Goal: Check status: Check status

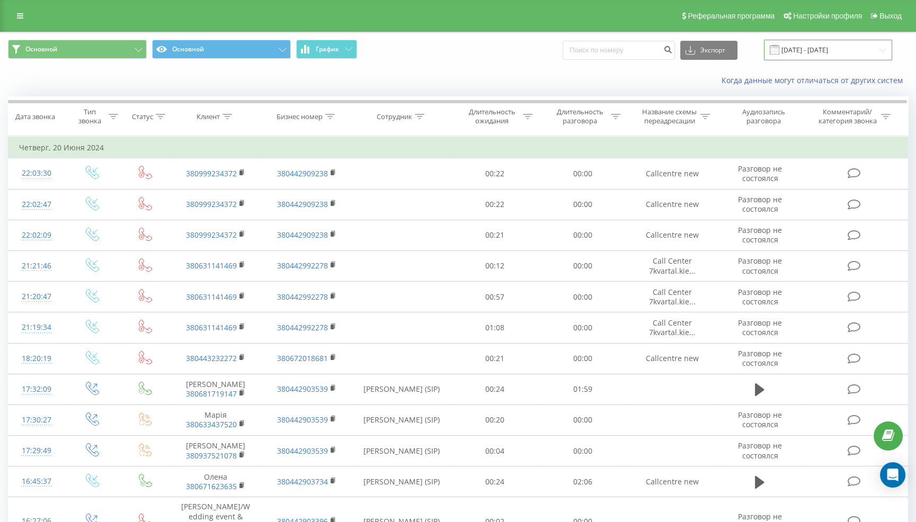
click at [819, 47] on input "[DATE] - [DATE]" at bounding box center [828, 50] width 128 height 21
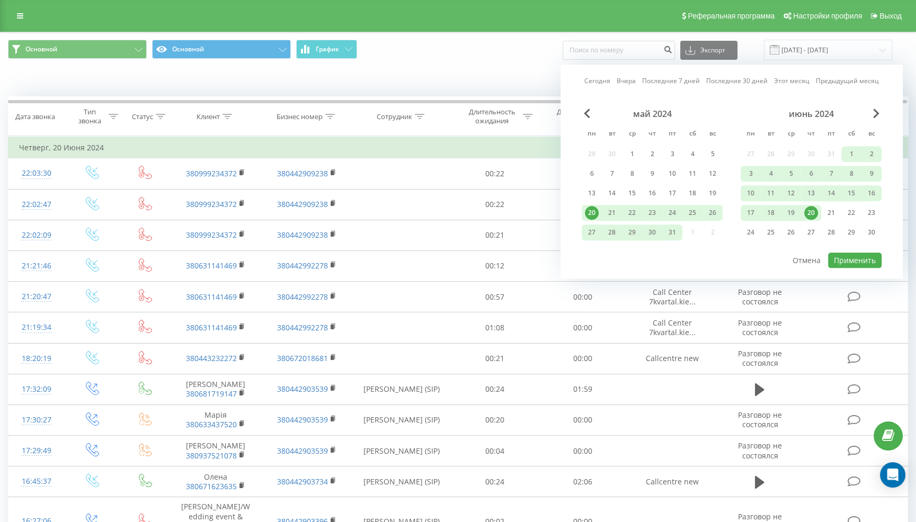
drag, startPoint x: 608, startPoint y: 80, endPoint x: 684, endPoint y: 114, distance: 83.7
click at [608, 80] on link "Сегодня" at bounding box center [597, 81] width 26 height 10
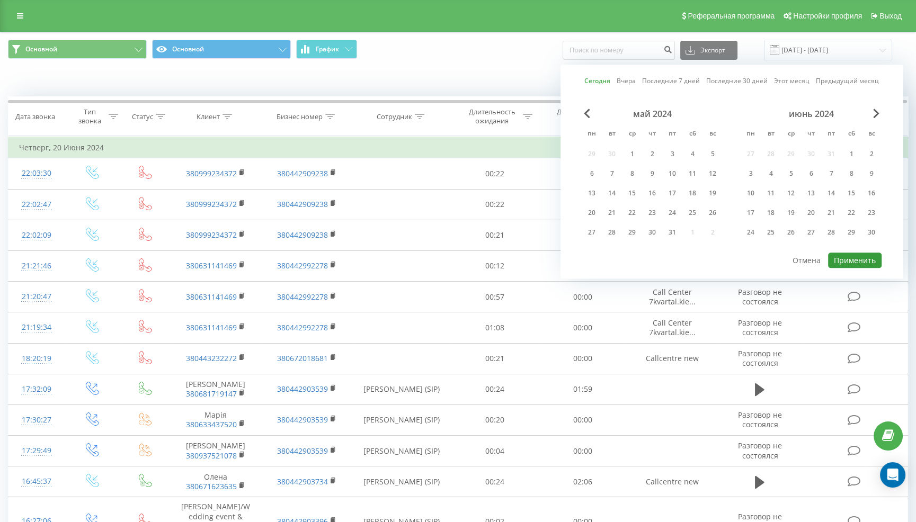
click at [851, 256] on button "Применить" at bounding box center [854, 260] width 53 height 15
type input "[DATE] - [DATE]"
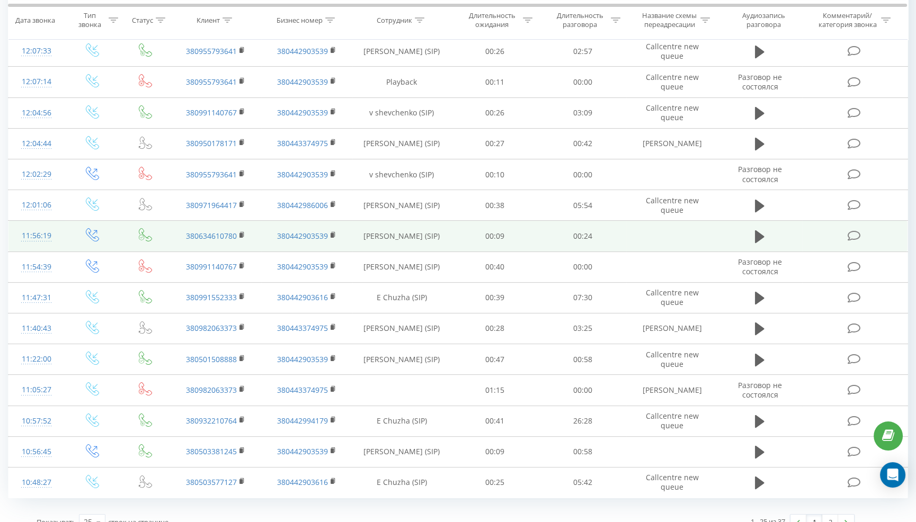
scroll to position [438, 0]
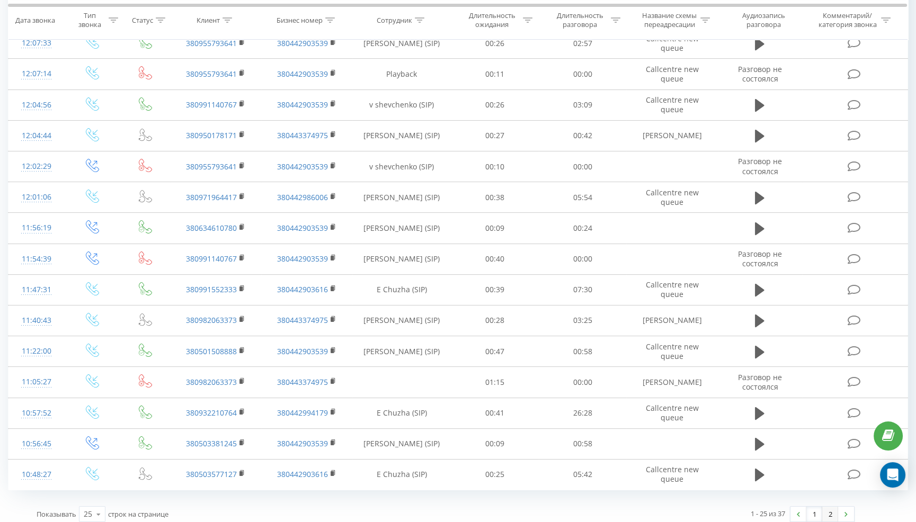
click at [828, 509] on link "2" at bounding box center [830, 514] width 16 height 15
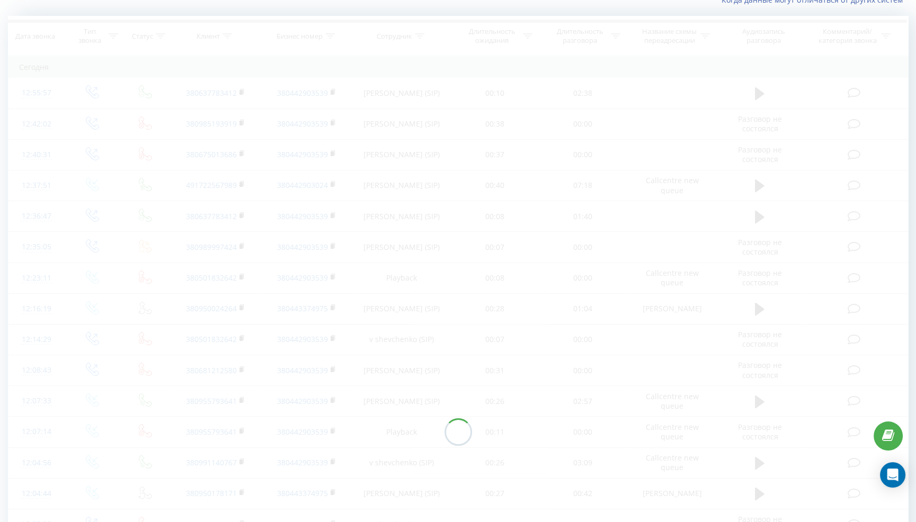
scroll to position [41, 0]
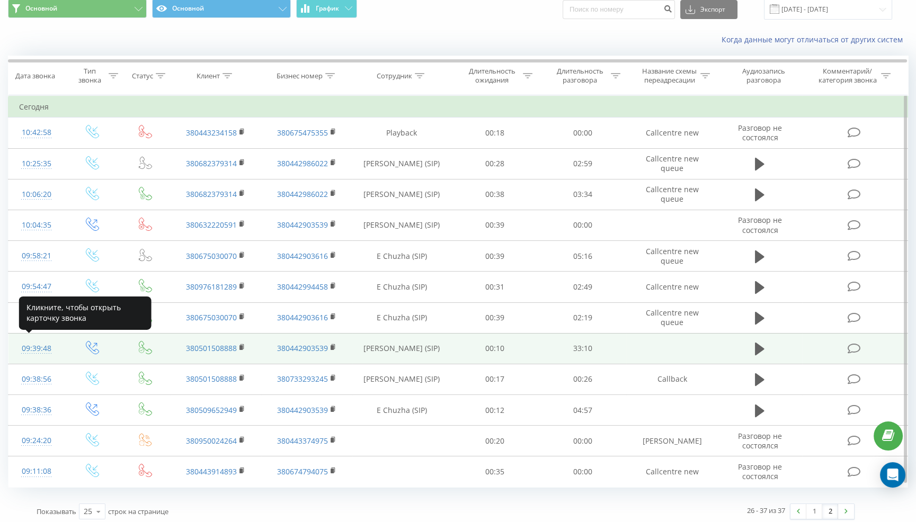
click at [42, 344] on div "09:39:48" at bounding box center [36, 348] width 35 height 21
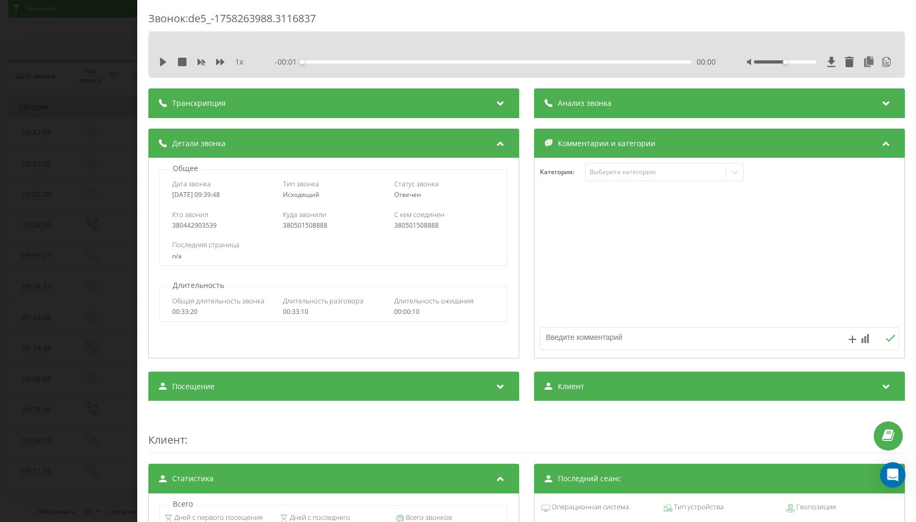
click at [659, 100] on div "Анализ звонка" at bounding box center [719, 103] width 371 height 30
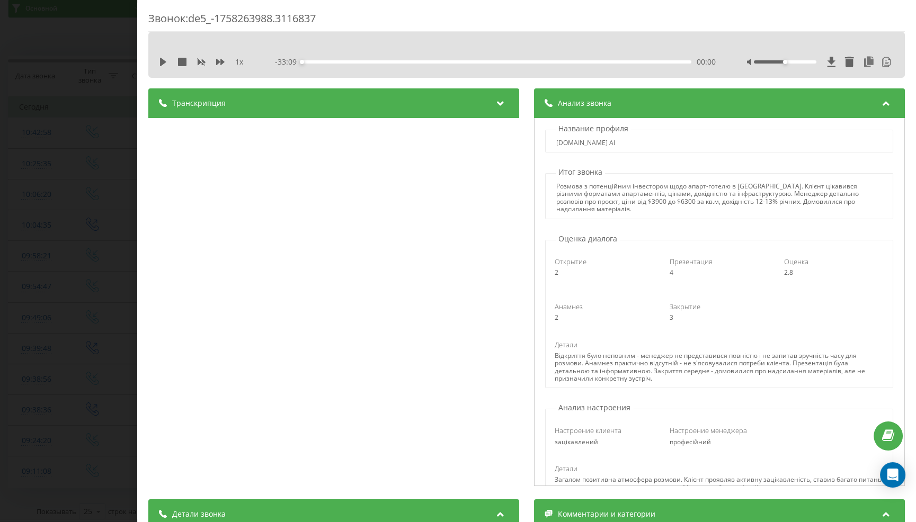
click at [58, 188] on div "Звонок : de5_-1758263988.3116837 1 x - 33:09 00:00 00:00 Транскрипция 00:00 Алл…" at bounding box center [458, 261] width 916 height 522
